Goal: Task Accomplishment & Management: Manage account settings

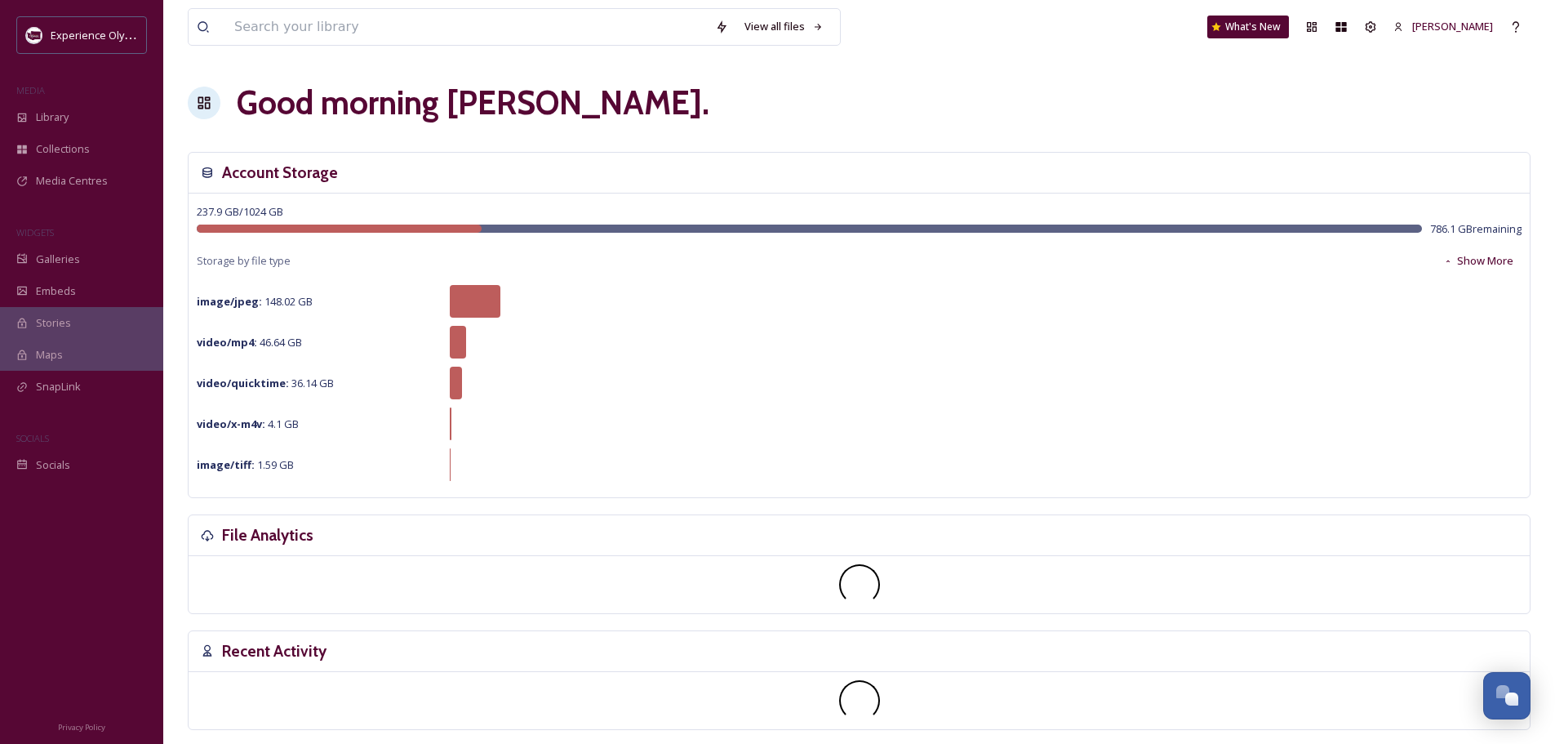
scroll to position [7313, 0]
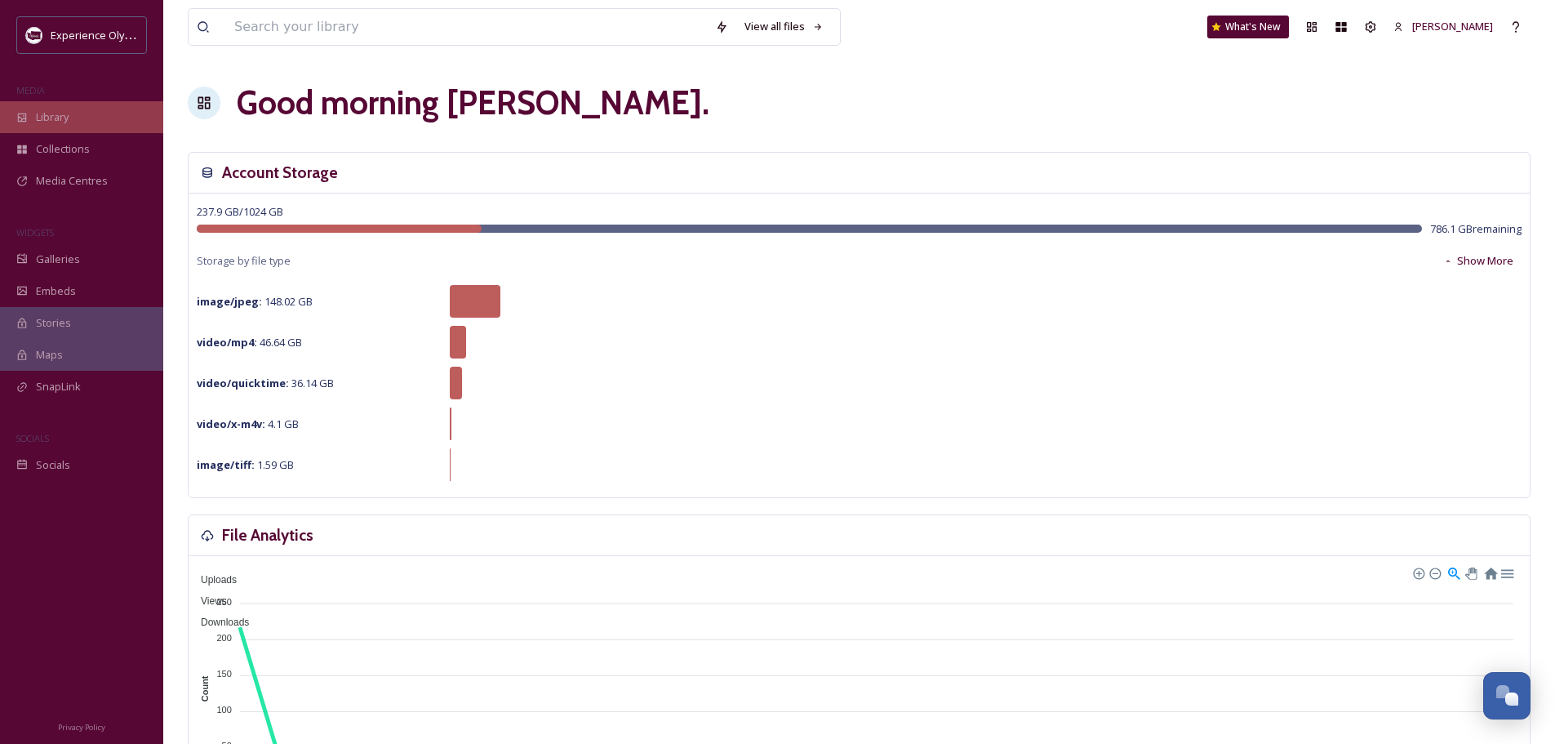
click at [67, 118] on span "Library" at bounding box center [52, 117] width 33 height 16
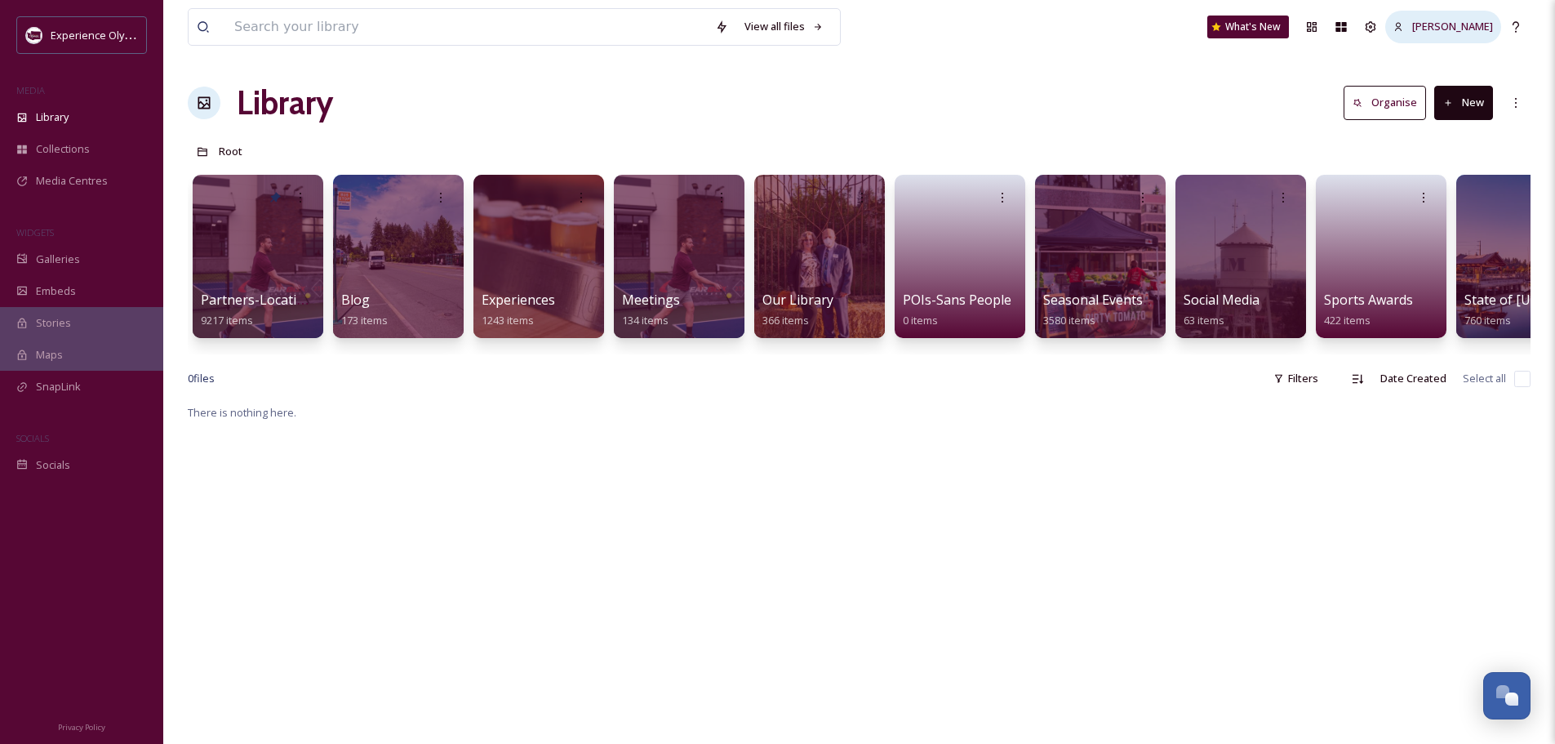
click at [1481, 22] on span "[PERSON_NAME]" at bounding box center [1453, 26] width 81 height 15
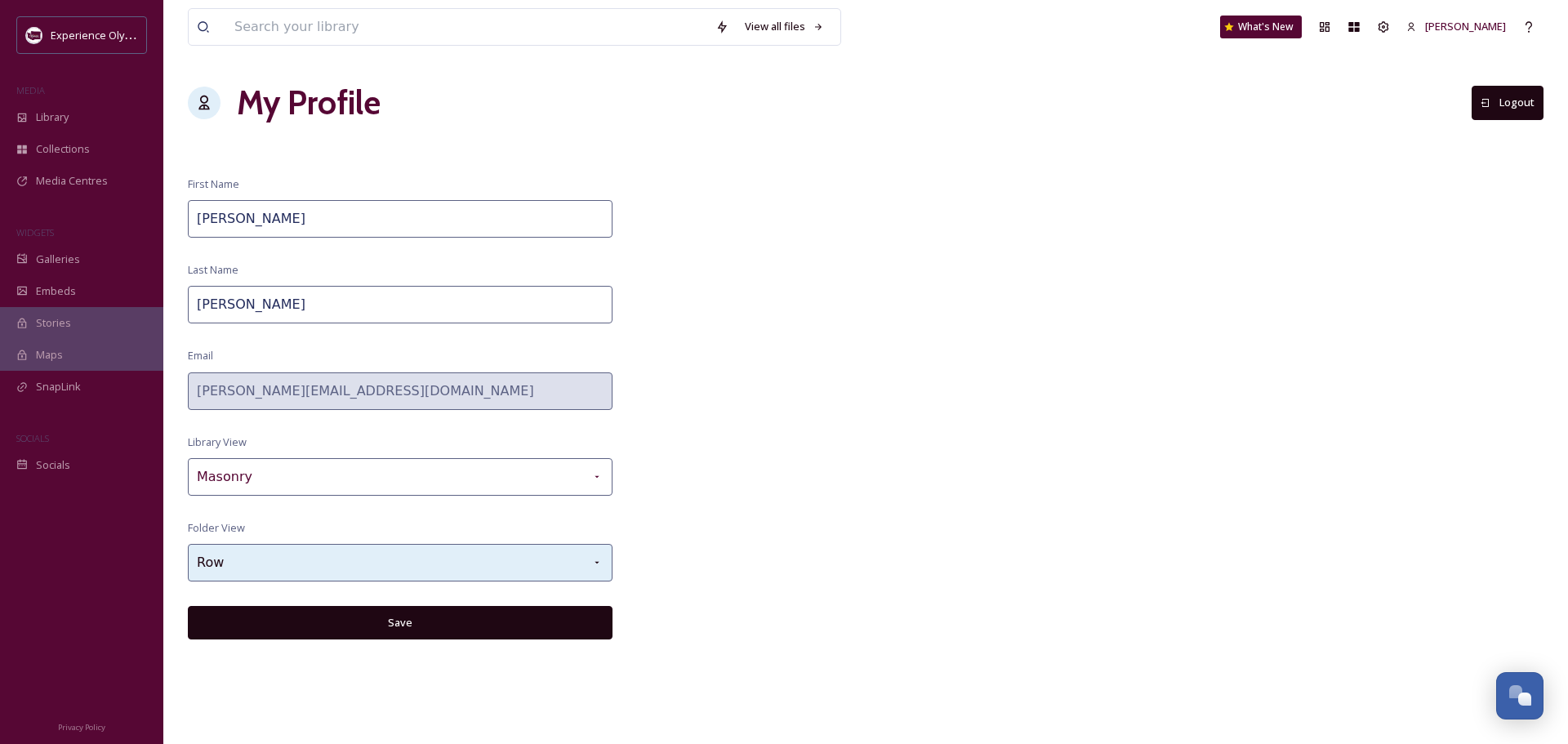
click at [600, 563] on icon at bounding box center [596, 562] width 13 height 13
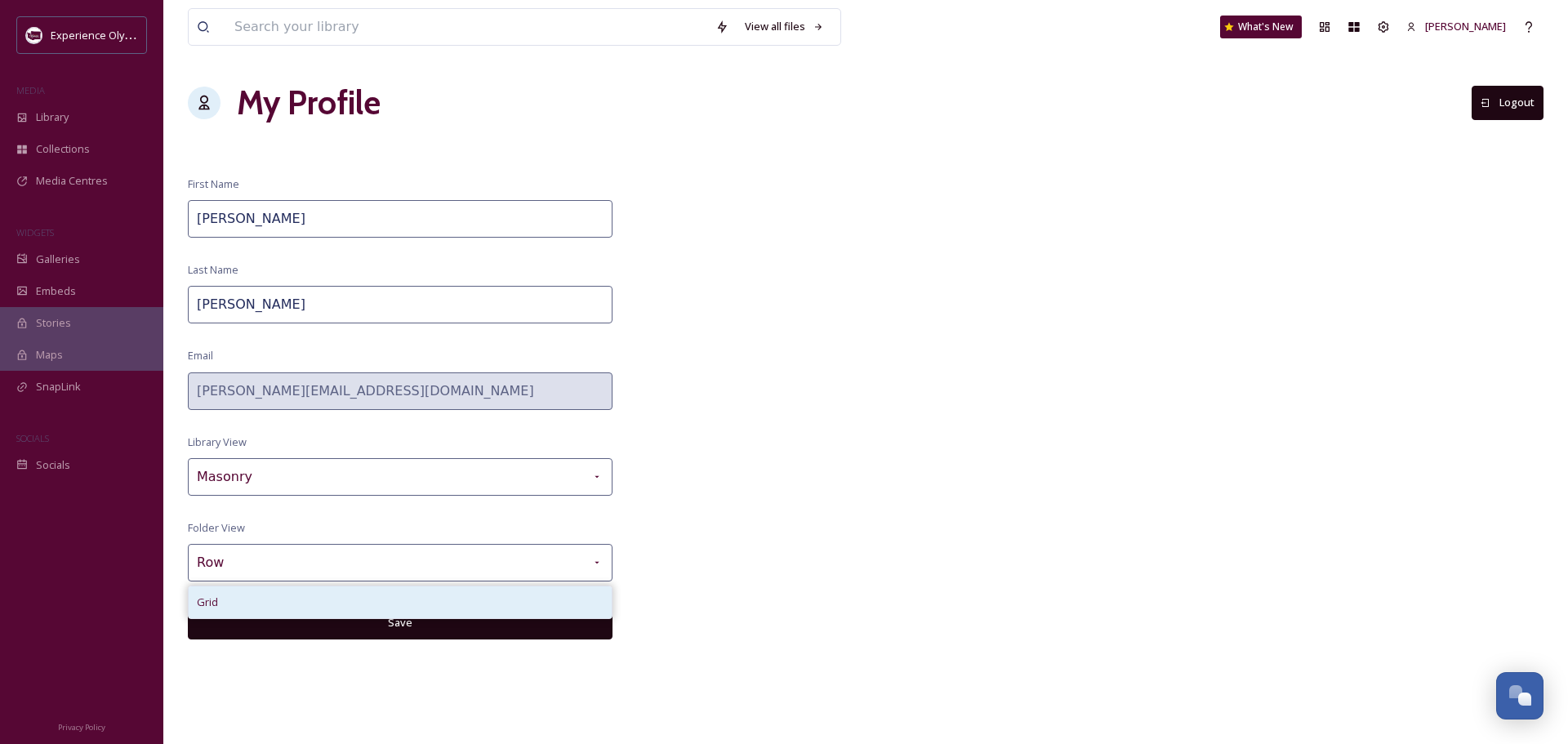
click at [407, 603] on div "Grid" at bounding box center [400, 602] width 423 height 32
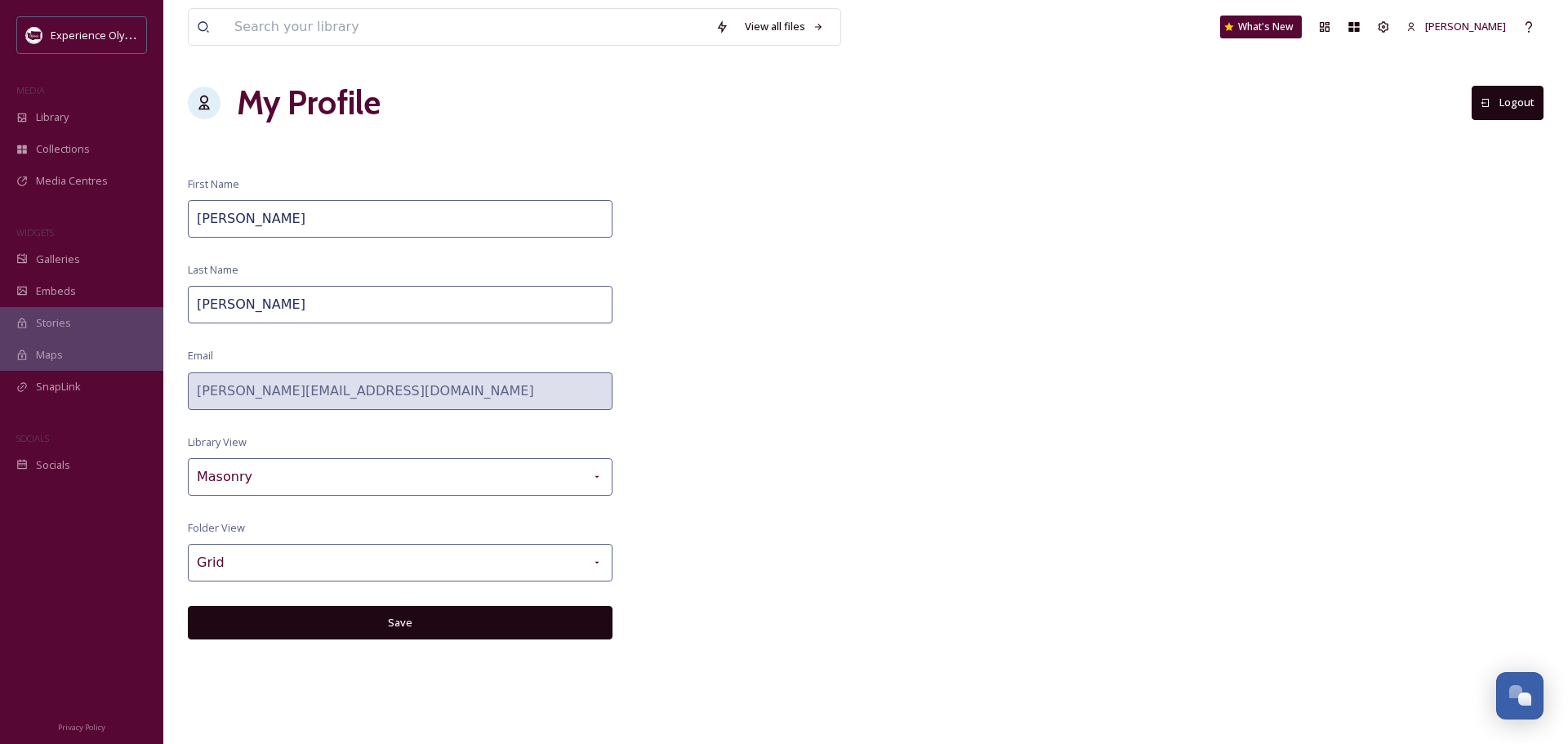
click at [395, 620] on button "Save" at bounding box center [400, 622] width 425 height 33
click at [82, 122] on div "Library" at bounding box center [81, 117] width 163 height 32
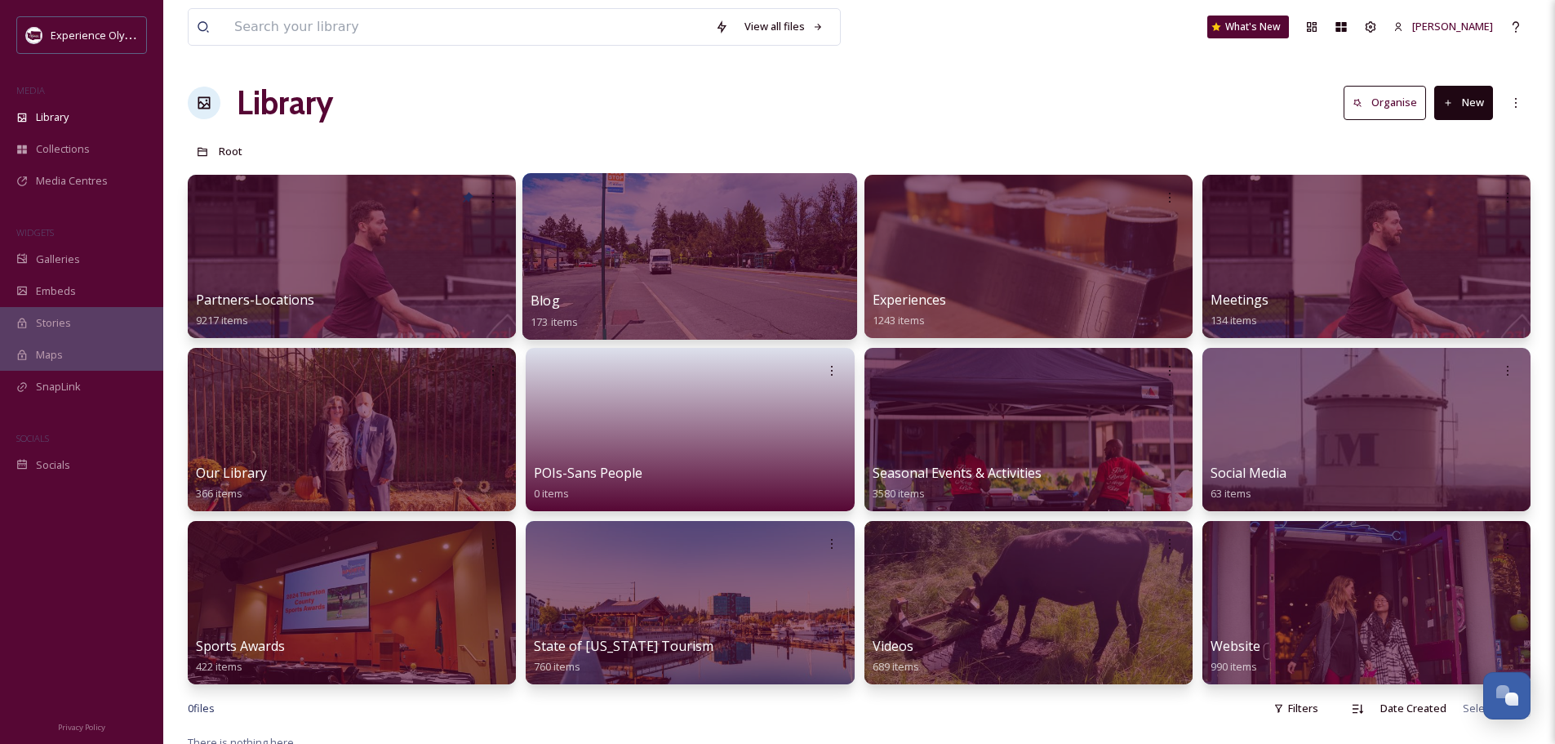
click at [667, 296] on div "Blog 173 items" at bounding box center [690, 311] width 318 height 41
click at [751, 277] on div at bounding box center [690, 256] width 335 height 167
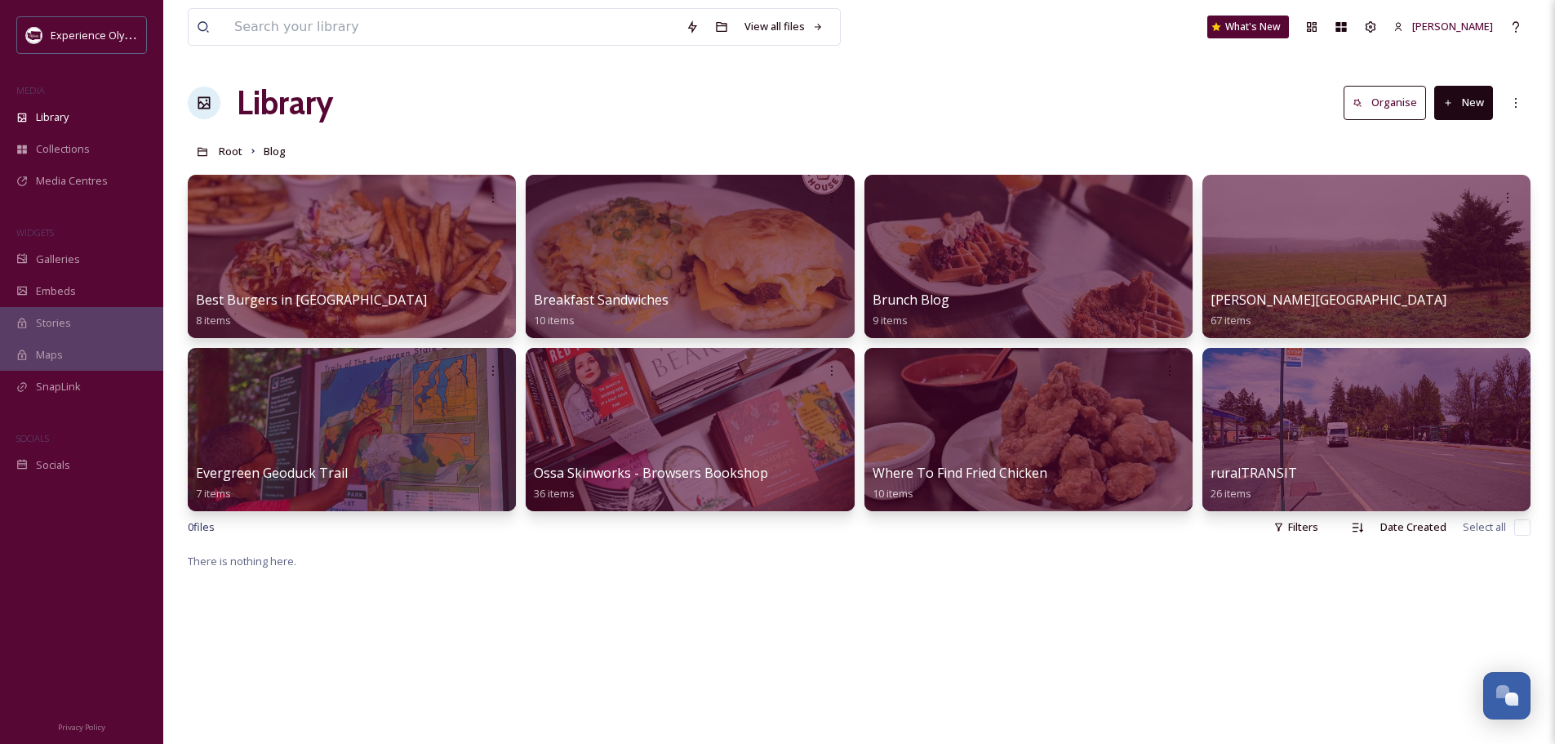
click at [1462, 101] on button "New" at bounding box center [1464, 102] width 59 height 33
click at [1430, 197] on span "Folder" at bounding box center [1445, 205] width 31 height 16
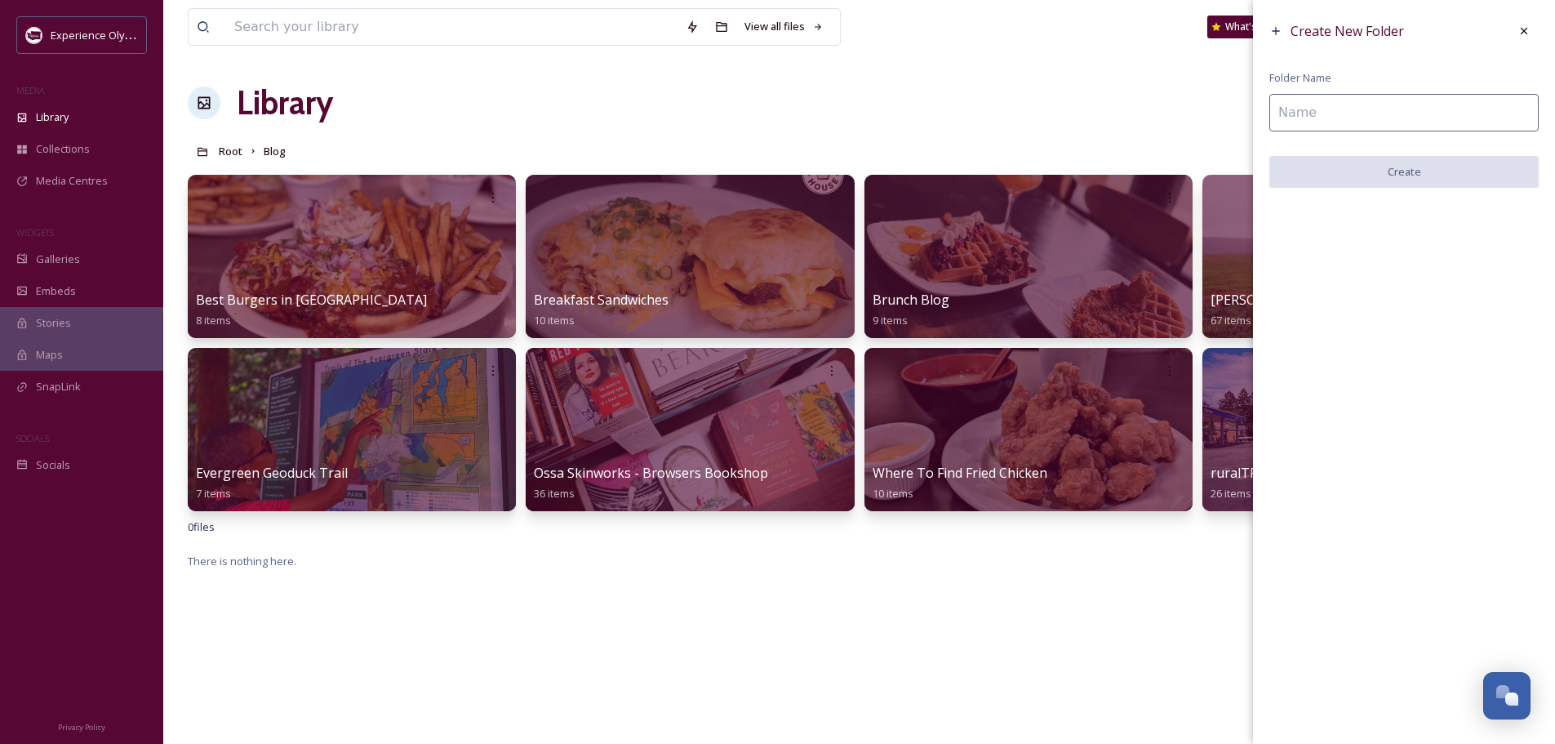
click at [1306, 117] on input at bounding box center [1404, 113] width 269 height 38
click at [1520, 32] on icon at bounding box center [1524, 30] width 13 height 13
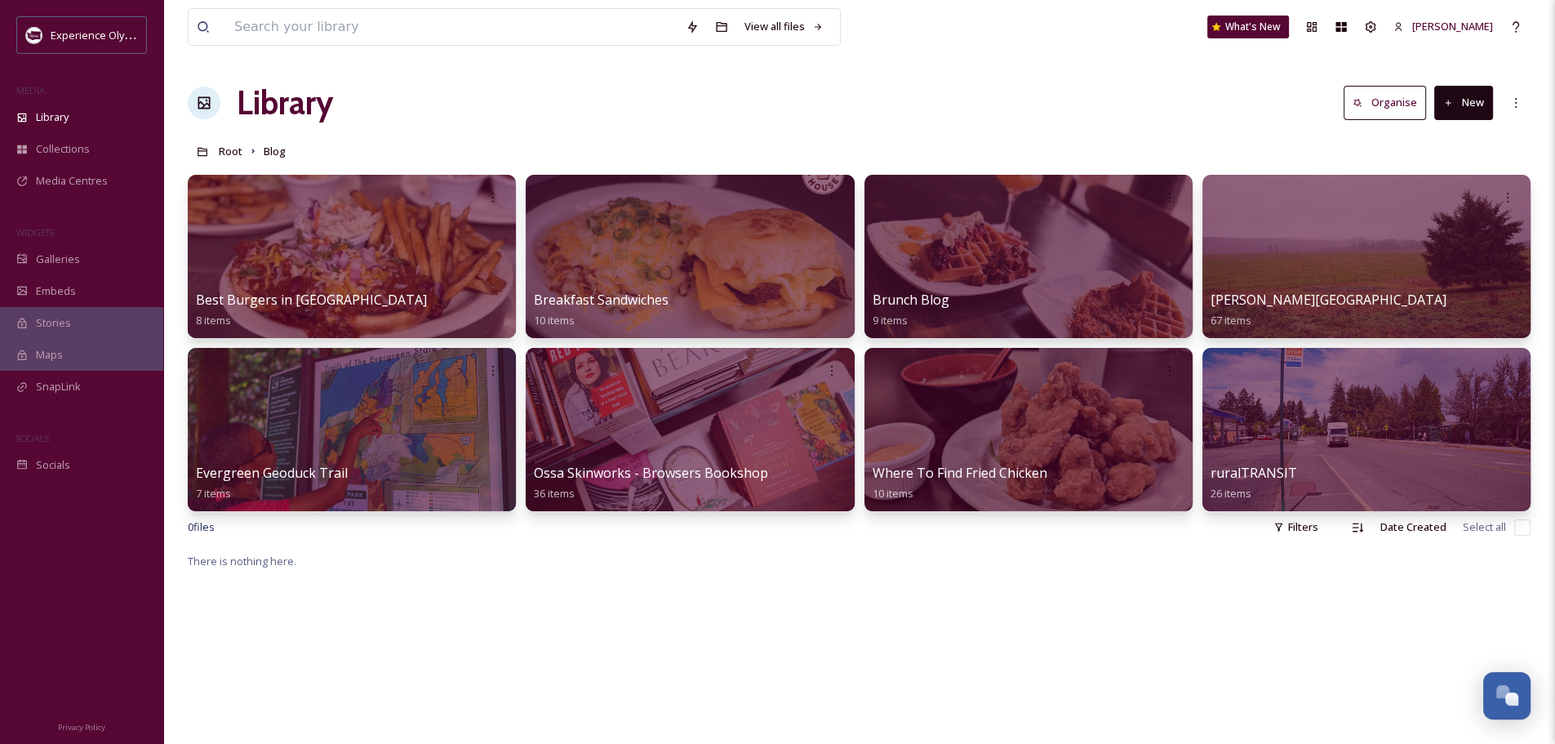
scroll to position [7316, 0]
